Goal: Check status: Check status

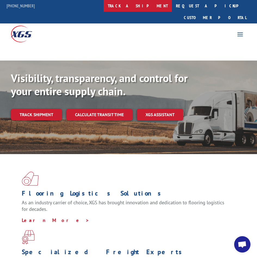
click at [152, 8] on link "track a shipment" at bounding box center [138, 6] width 68 height 12
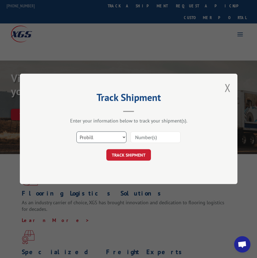
drag, startPoint x: 96, startPoint y: 137, endPoint x: 96, endPoint y: 141, distance: 3.5
click at [96, 137] on select "Select category... Probill BOL PO" at bounding box center [101, 136] width 50 height 11
select select "po"
click at [76, 131] on select "Select category... Probill BOL PO" at bounding box center [101, 136] width 50 height 11
click at [150, 137] on input at bounding box center [156, 136] width 50 height 11
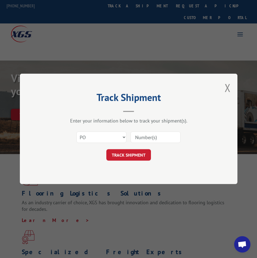
paste input "09467243"
type input "09467243"
click at [131, 152] on button "TRACK SHIPMENT" at bounding box center [128, 154] width 45 height 11
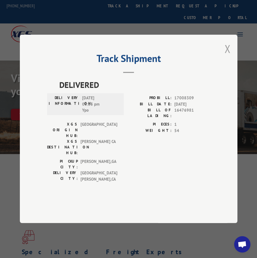
click at [229, 56] on button "Close modal" at bounding box center [228, 48] width 6 height 14
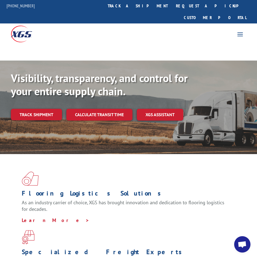
click at [135, 23] on div "For Mills For Retailers Services Advantages Resources About For Mills For Retai…" at bounding box center [128, 33] width 257 height 20
click at [153, 9] on link "track a shipment" at bounding box center [138, 6] width 68 height 12
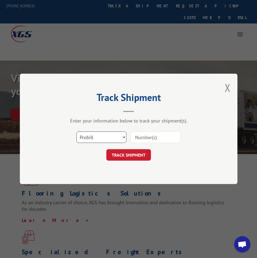
click at [89, 138] on select "Select category... Probill BOL PO" at bounding box center [101, 136] width 50 height 11
click at [76, 131] on select "Select category... Probill BOL PO" at bounding box center [101, 136] width 50 height 11
click at [99, 135] on select "Select category... Probill BOL PO" at bounding box center [101, 136] width 50 height 11
select select "po"
click at [76, 131] on select "Select category... Probill BOL PO" at bounding box center [101, 136] width 50 height 11
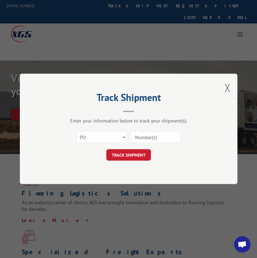
click at [150, 139] on input at bounding box center [156, 136] width 50 height 11
paste input "22487203"
type input "22487203"
click at [139, 154] on button "TRACK SHIPMENT" at bounding box center [128, 154] width 45 height 11
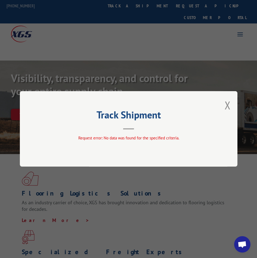
drag, startPoint x: 227, startPoint y: 105, endPoint x: 128, endPoint y: 57, distance: 109.2
click at [227, 105] on button "Close modal" at bounding box center [228, 105] width 6 height 14
